Goal: Find specific page/section: Find specific page/section

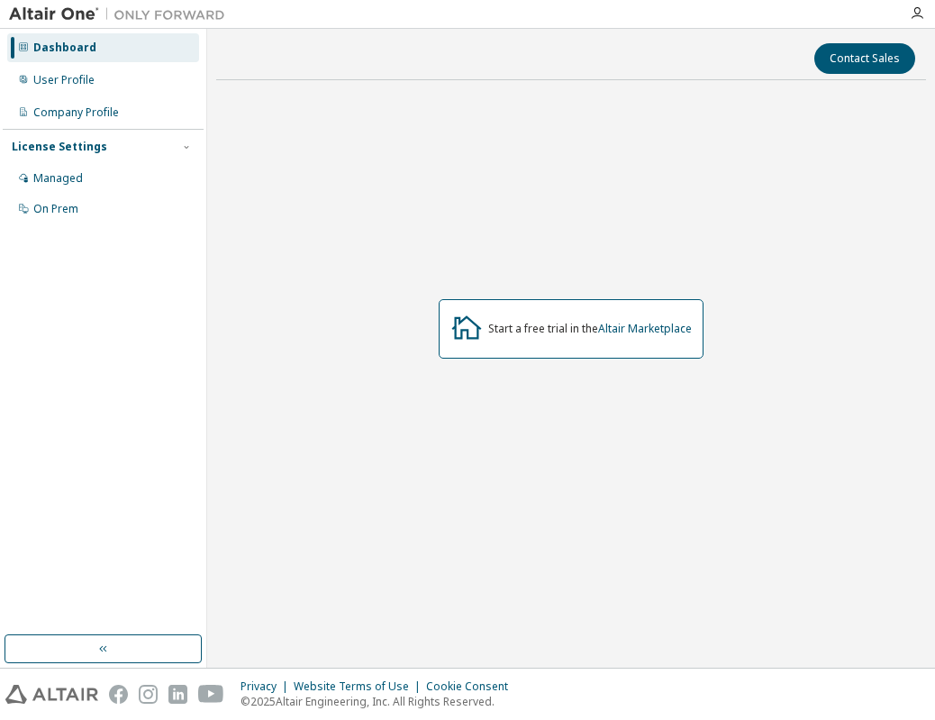
click at [918, 23] on div at bounding box center [917, 13] width 36 height 27
click at [919, 18] on icon "button" at bounding box center [917, 13] width 14 height 14
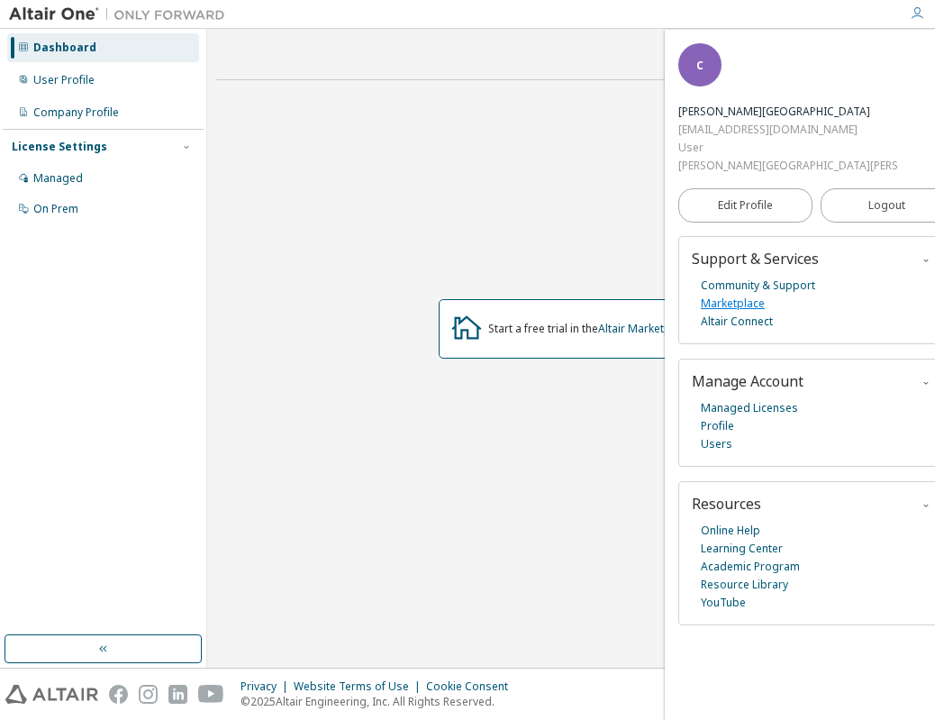
click at [762, 295] on link "Marketplace" at bounding box center [733, 304] width 64 height 18
